Goal: Information Seeking & Learning: Learn about a topic

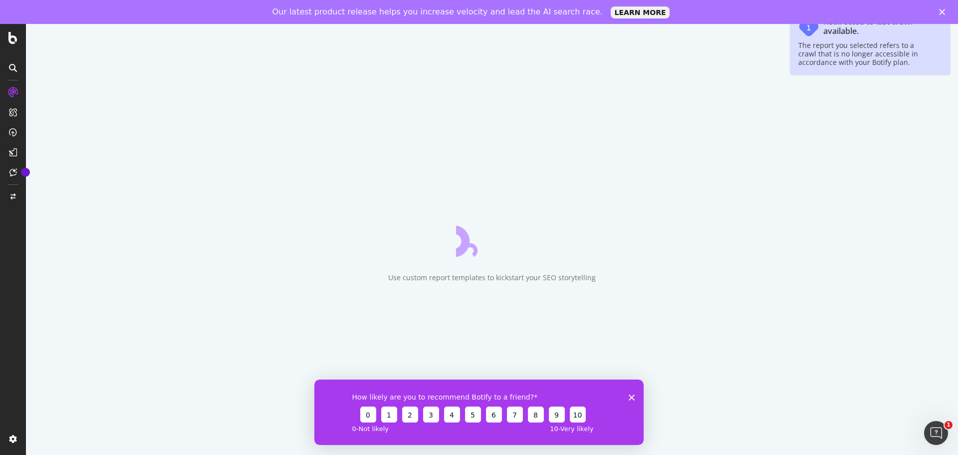
click at [943, 10] on icon "Close" at bounding box center [942, 12] width 6 height 6
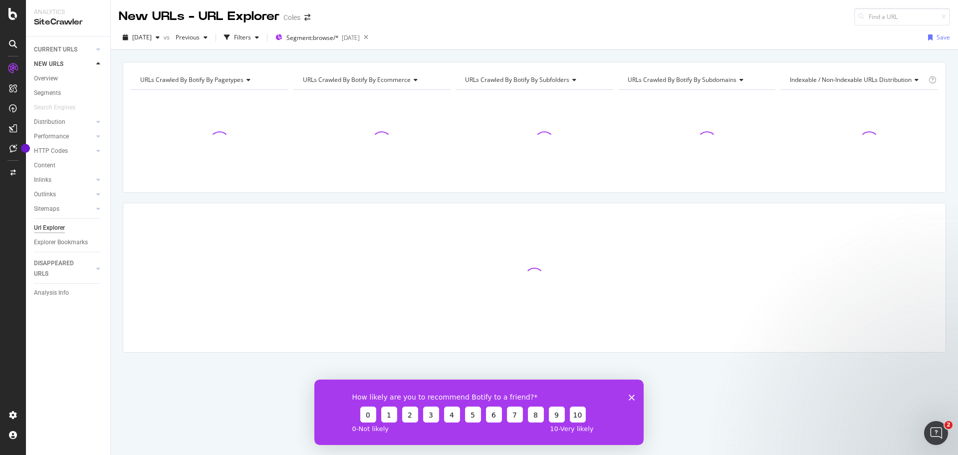
click at [631, 396] on polygon "Close survey" at bounding box center [632, 397] width 6 height 6
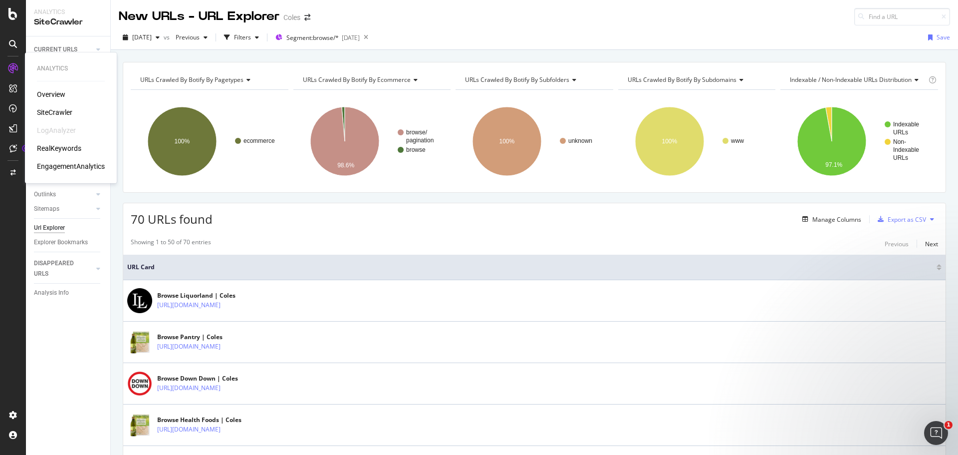
click at [52, 88] on div "Analytics Overview SiteCrawler LogAnalyzer RealKeywords EngagementAnalytics" at bounding box center [71, 117] width 84 height 127
click at [51, 96] on div "Overview" at bounding box center [51, 94] width 28 height 10
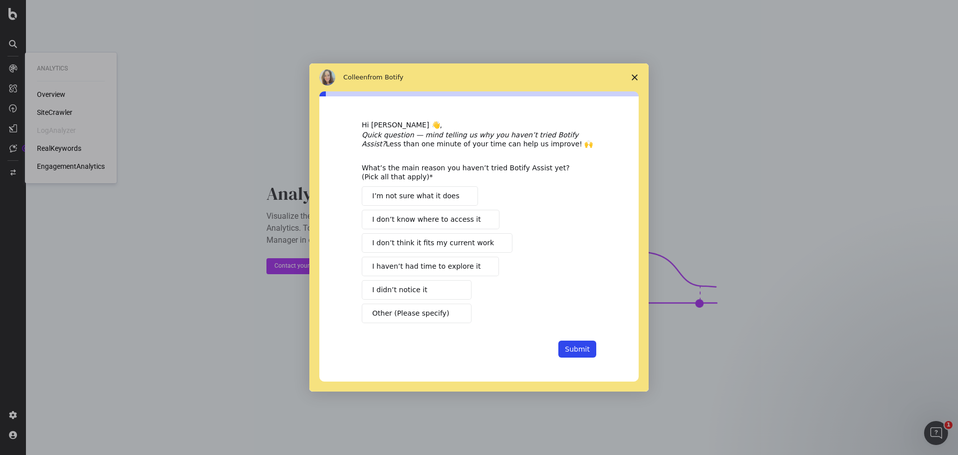
click at [636, 77] on icon "Close survey" at bounding box center [635, 77] width 6 height 6
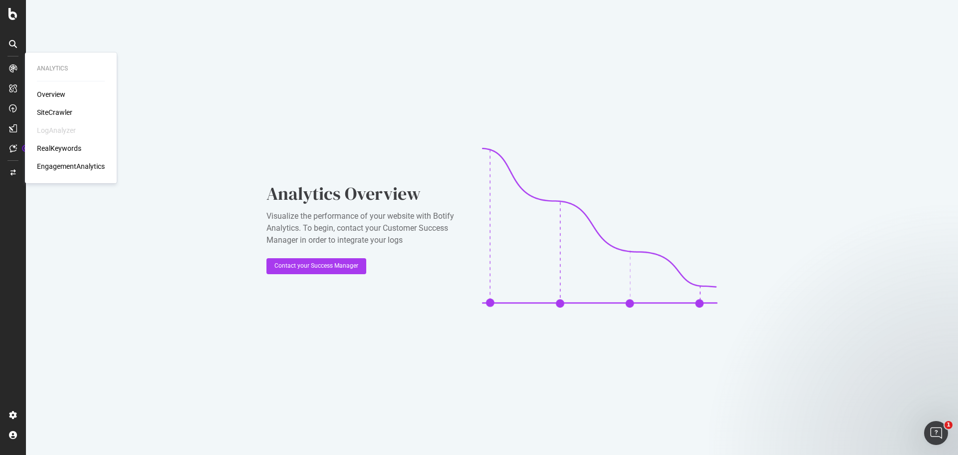
click at [60, 114] on div "SiteCrawler" at bounding box center [54, 112] width 35 height 10
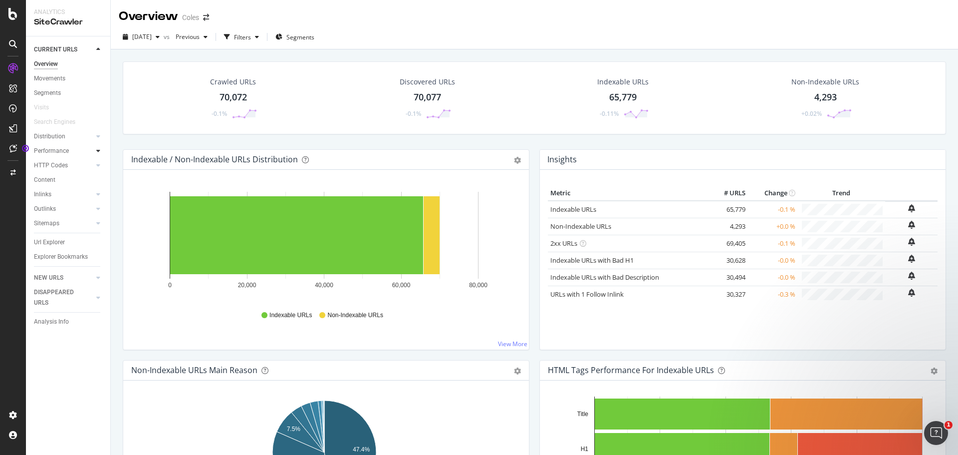
click at [98, 150] on icon at bounding box center [98, 151] width 4 height 6
click at [56, 163] on div "Top Charts" at bounding box center [52, 165] width 29 height 10
